Goal: Task Accomplishment & Management: Manage account settings

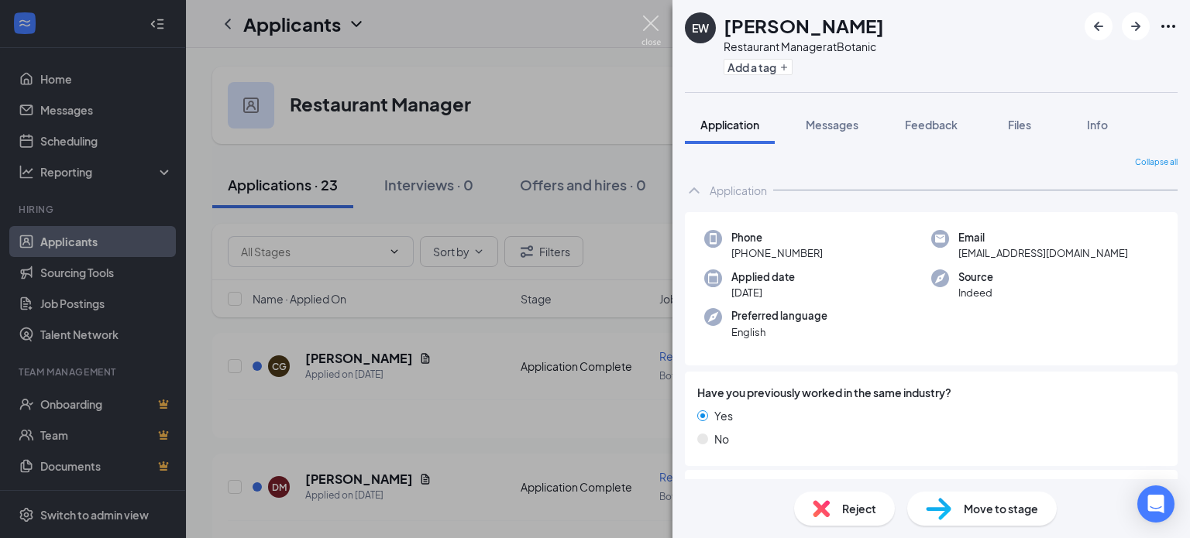
click at [648, 19] on img at bounding box center [650, 30] width 19 height 30
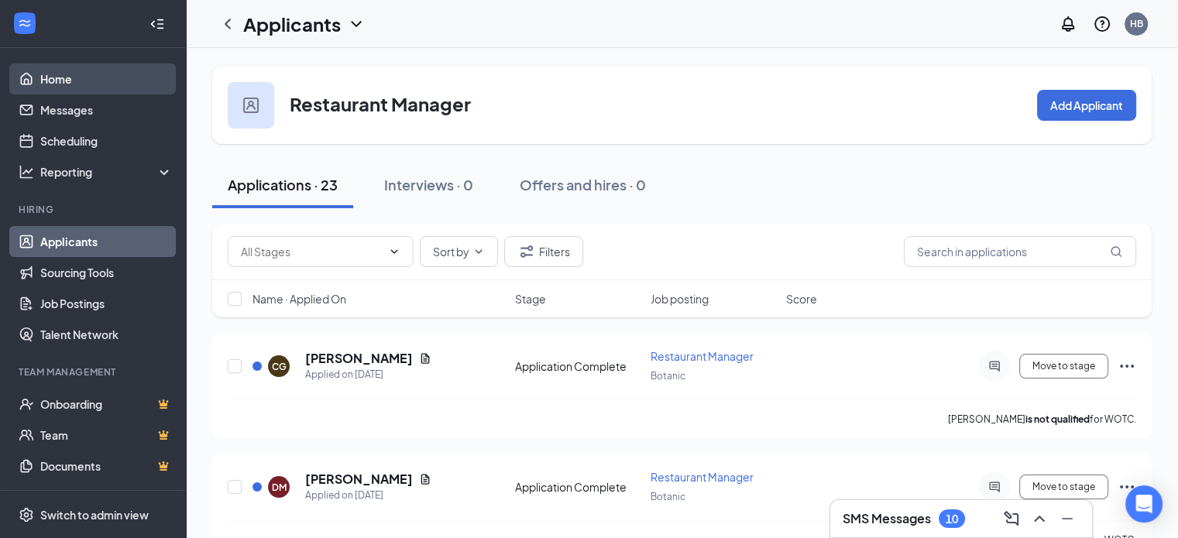
click at [60, 83] on link "Home" at bounding box center [106, 79] width 132 height 31
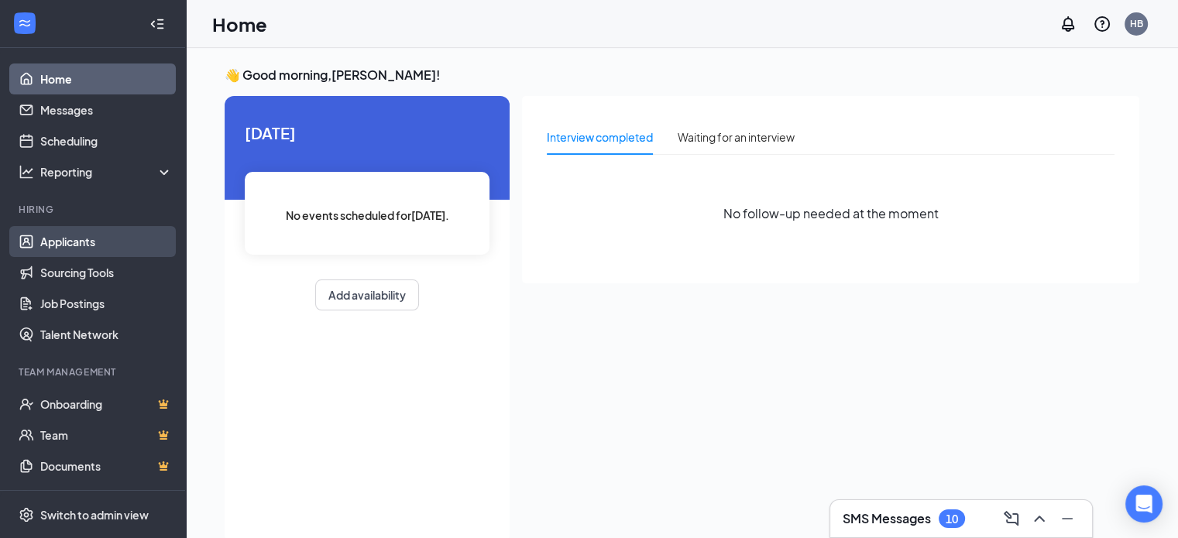
click at [76, 242] on link "Applicants" at bounding box center [106, 241] width 132 height 31
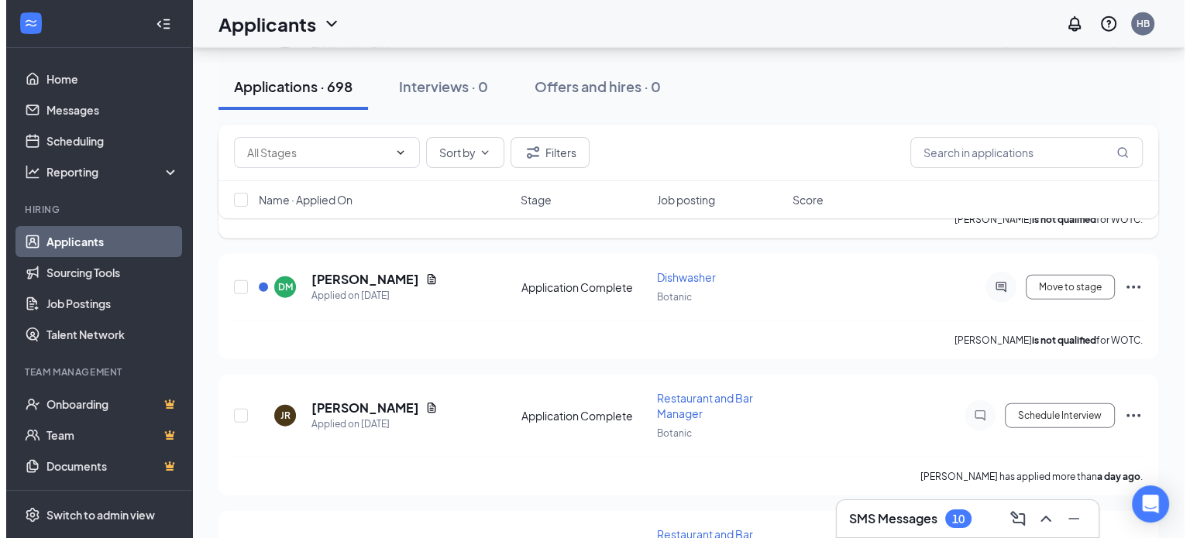
scroll to position [3720, 0]
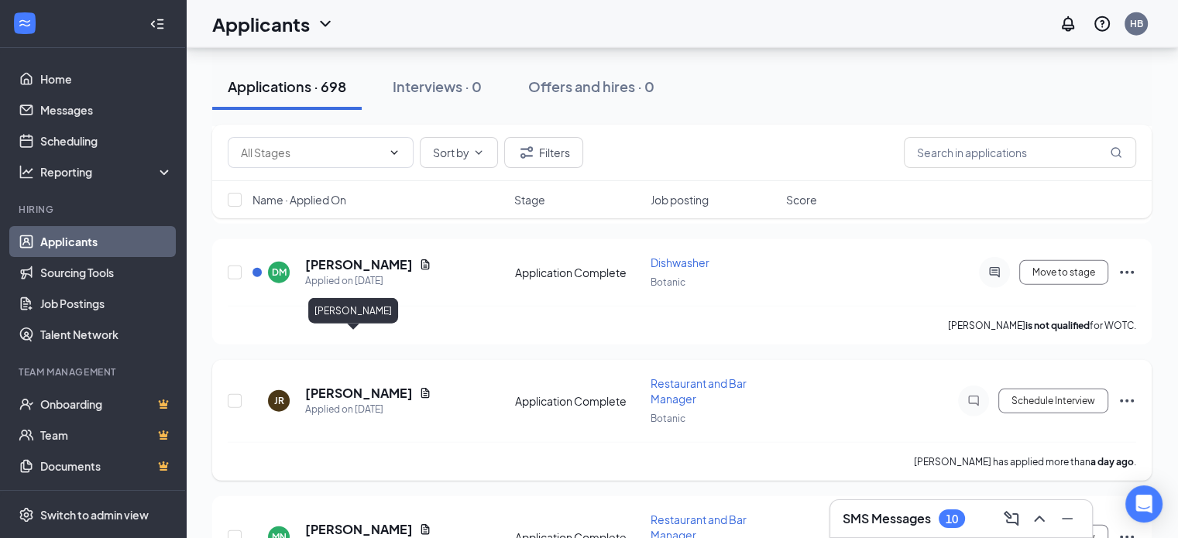
click at [336, 385] on h5 "[PERSON_NAME]" at bounding box center [359, 393] width 108 height 17
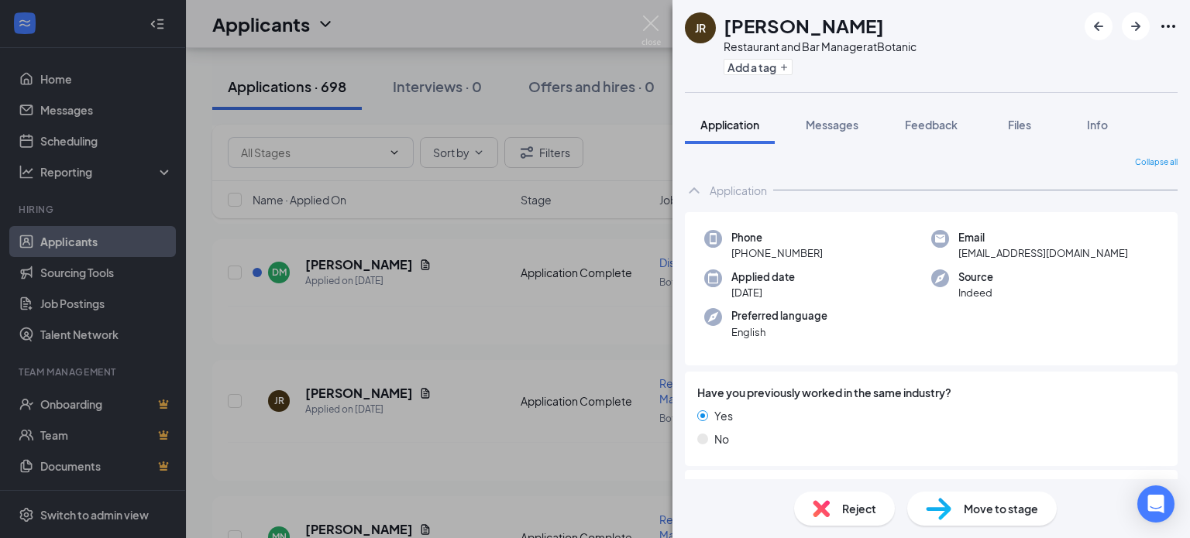
scroll to position [171, 0]
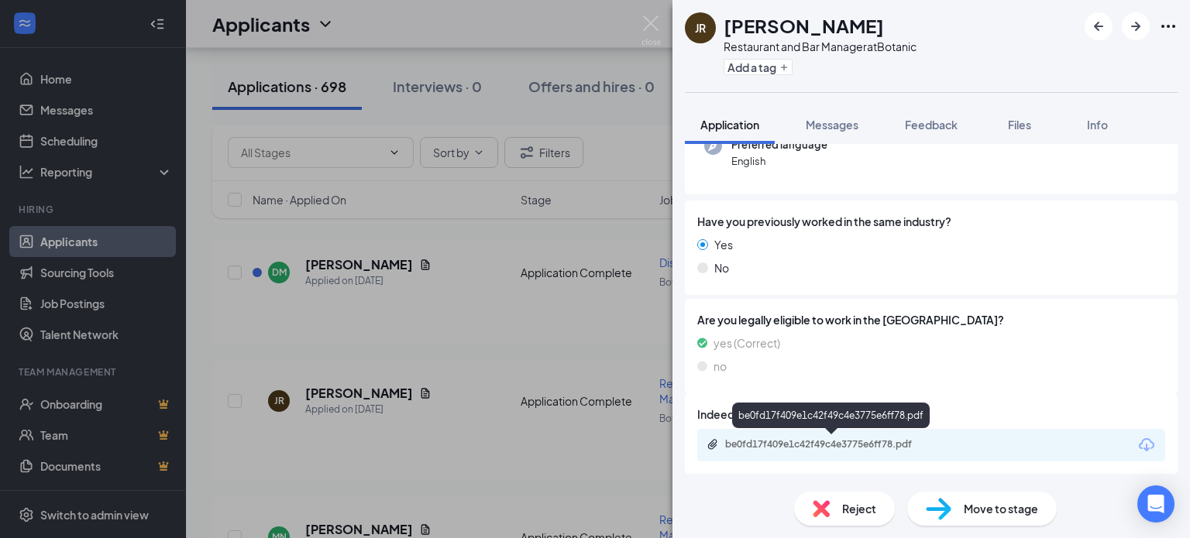
click at [814, 439] on div "be0fd17f409e1c42f49c4e3775e6ff78.pdf" at bounding box center [833, 444] width 217 height 12
click at [435, 377] on div "JR [PERSON_NAME] Restaurant and Bar Manager at Botanic Add a tag Application Me…" at bounding box center [595, 269] width 1190 height 538
click at [356, 521] on h5 "[PERSON_NAME]" at bounding box center [359, 529] width 108 height 17
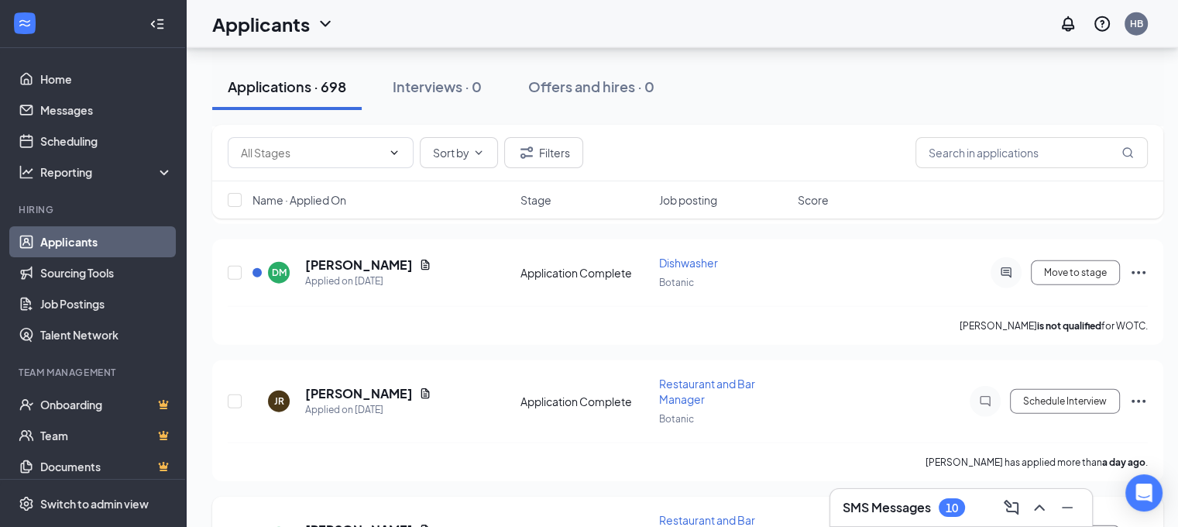
click at [375, 521] on h5 "[PERSON_NAME]" at bounding box center [359, 529] width 108 height 17
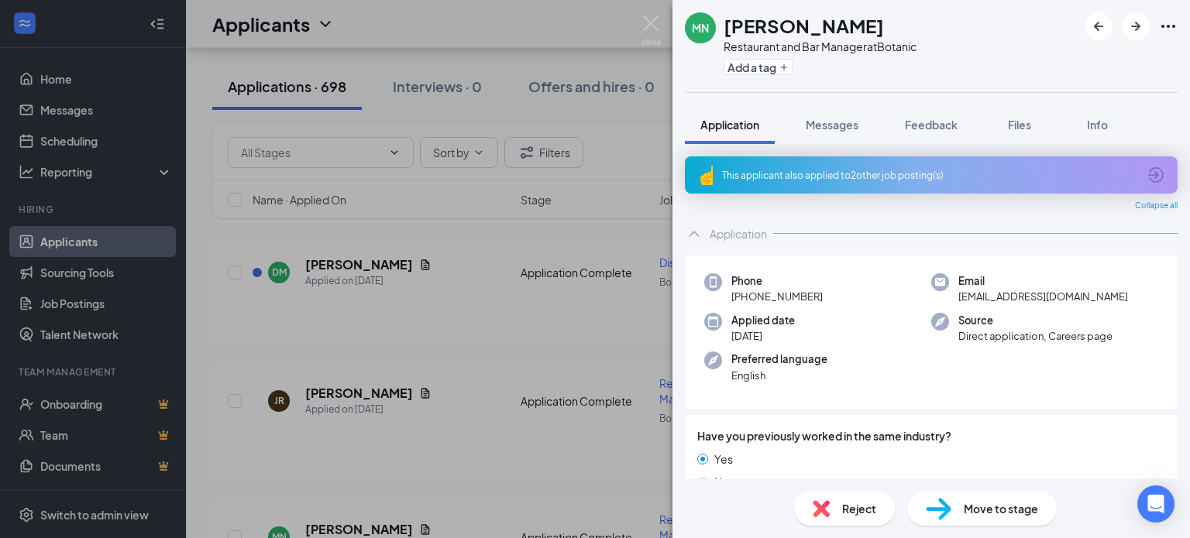
scroll to position [215, 0]
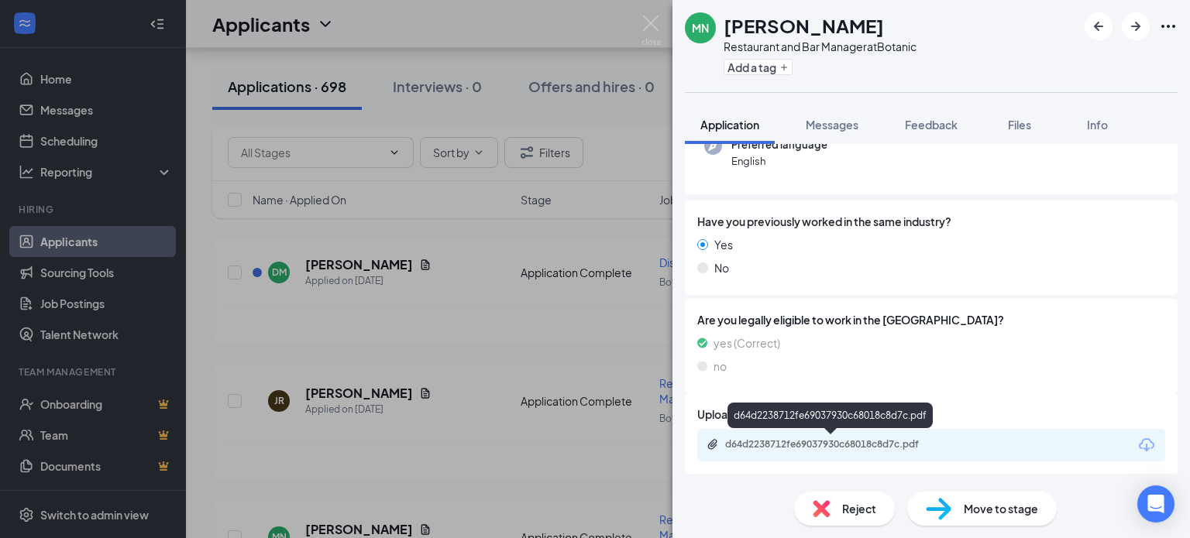
click at [787, 445] on div "d64d2238712fe69037930c68018c8d7c.pdf" at bounding box center [833, 444] width 217 height 12
